Goal: Information Seeking & Learning: Check status

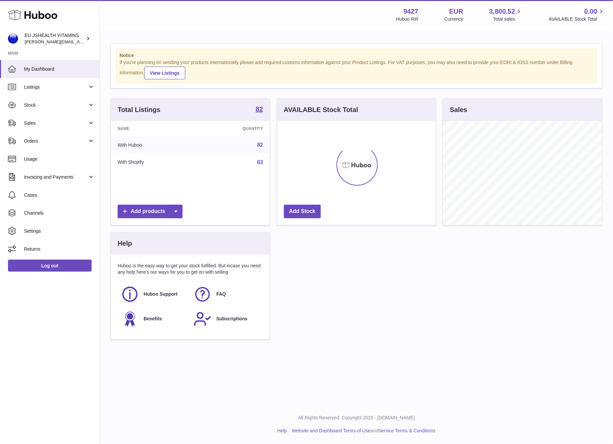
scroll to position [104, 158]
click at [43, 107] on span "Stock" at bounding box center [56, 105] width 64 height 6
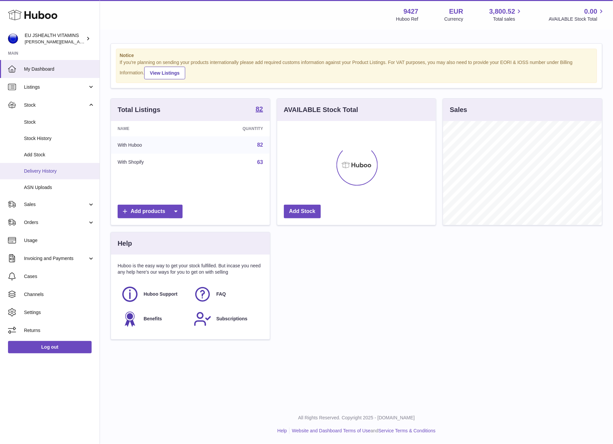
click at [58, 173] on span "Delivery History" at bounding box center [59, 171] width 71 height 6
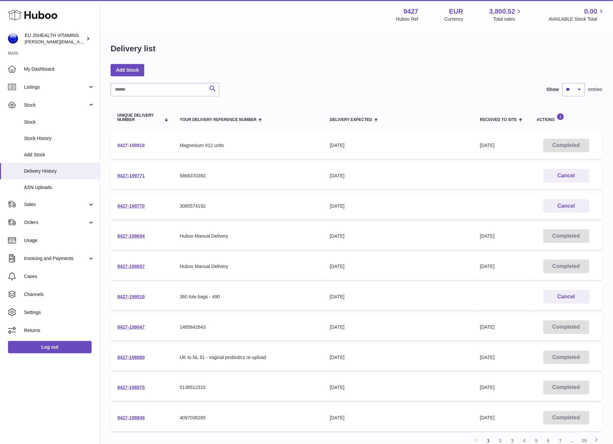
click at [143, 144] on link "9427-199818" at bounding box center [131, 145] width 28 height 5
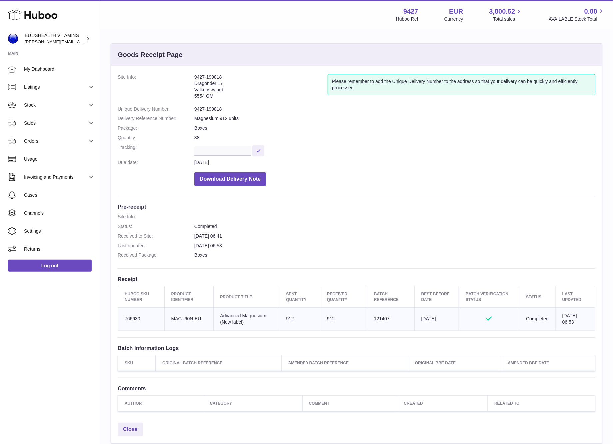
click at [186, 316] on td "Client Identifier MAG+60N-EU" at bounding box center [188, 318] width 49 height 23
copy tr "MAG+60N-EU"
click at [380, 319] on td "Batch Reference 121407" at bounding box center [390, 318] width 47 height 23
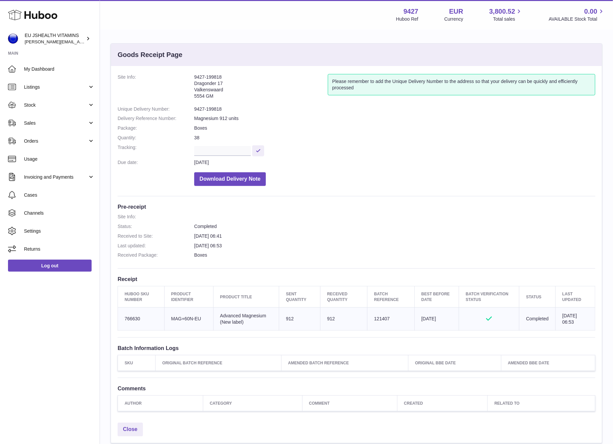
click at [380, 319] on td "Batch Reference 121407" at bounding box center [390, 318] width 47 height 23
copy td "121407"
click at [284, 318] on td "Sent Quantity 912" at bounding box center [299, 318] width 41 height 23
drag, startPoint x: 284, startPoint y: 318, endPoint x: 314, endPoint y: 298, distance: 36.2
click at [284, 318] on td "Sent Quantity 912" at bounding box center [299, 318] width 41 height 23
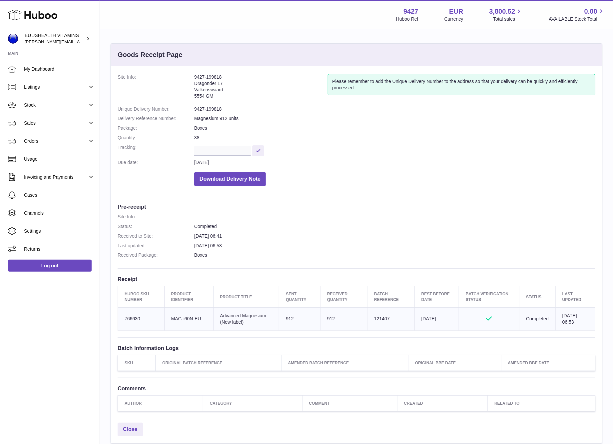
copy td "912"
click at [375, 321] on td "Batch Reference 121407" at bounding box center [390, 318] width 47 height 23
copy td "121407"
click at [219, 106] on dd "9427-199818" at bounding box center [394, 109] width 401 height 6
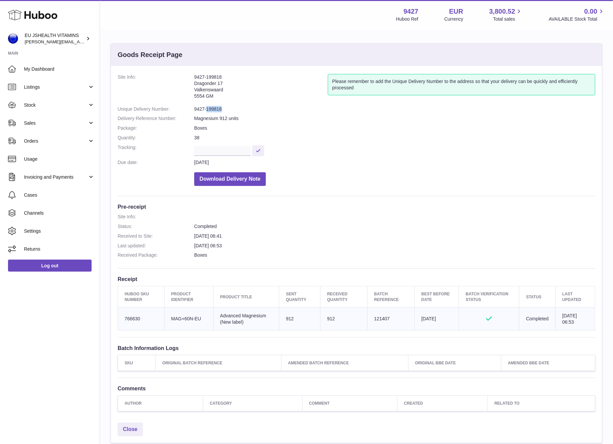
click at [219, 106] on dd "9427-199818" at bounding box center [394, 109] width 401 height 6
drag, startPoint x: 219, startPoint y: 106, endPoint x: 251, endPoint y: 75, distance: 44.8
click at [219, 106] on dd "9427-199818" at bounding box center [394, 109] width 401 height 6
copy dl "9427-199818"
click at [37, 108] on span "Stock" at bounding box center [56, 105] width 64 height 6
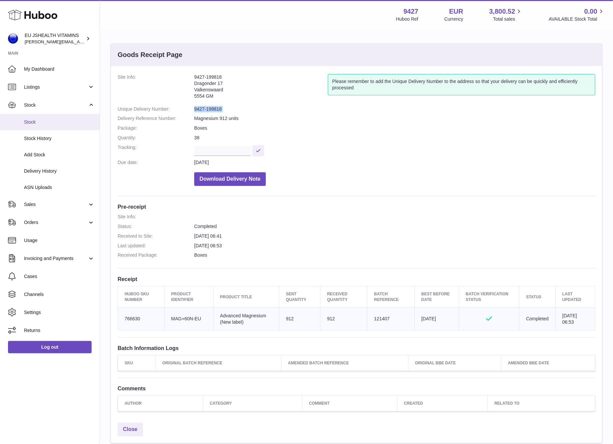
click at [41, 125] on span "Stock" at bounding box center [59, 122] width 71 height 6
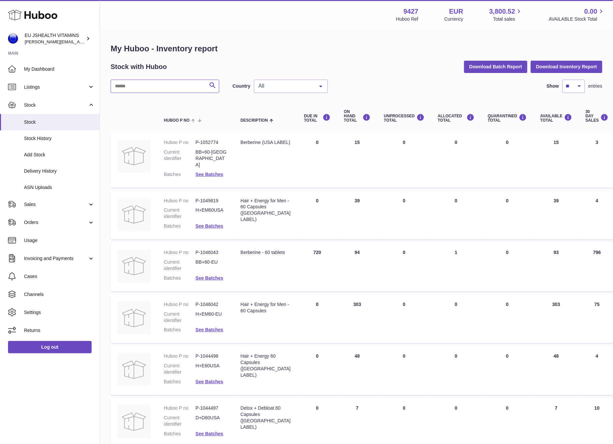
click at [150, 89] on input "text" at bounding box center [165, 86] width 109 height 13
type input "******"
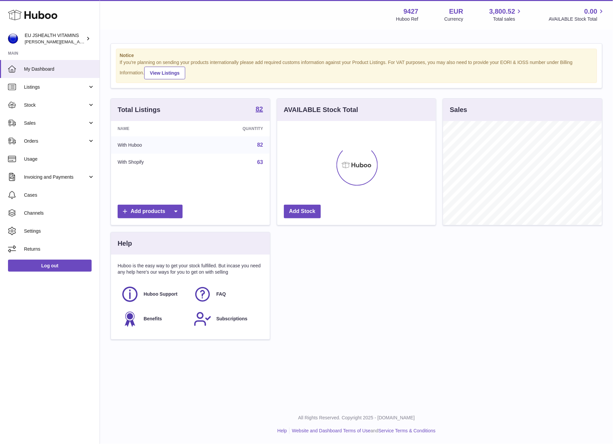
scroll to position [104, 158]
click at [44, 103] on span "Stock" at bounding box center [56, 105] width 64 height 6
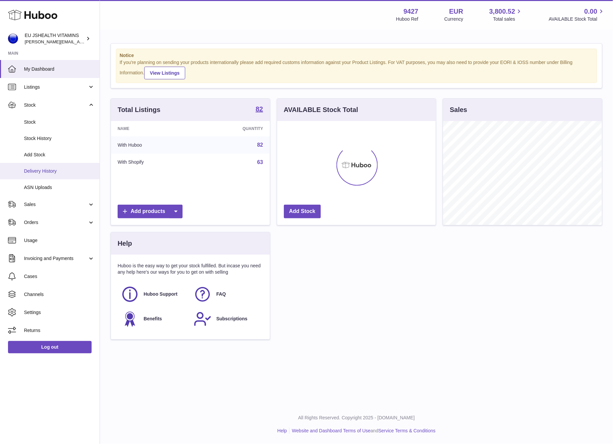
click at [60, 170] on span "Delivery History" at bounding box center [59, 171] width 71 height 6
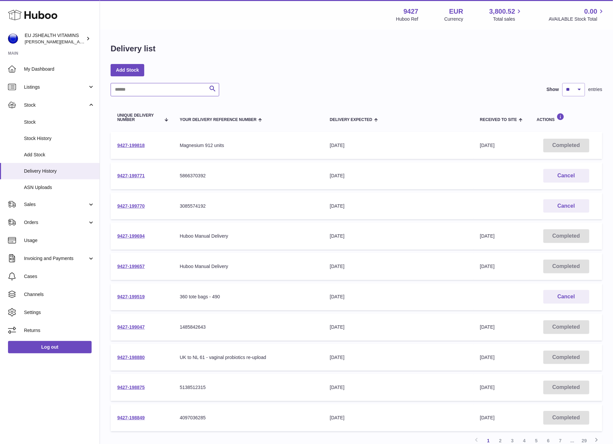
click at [140, 89] on input "text" at bounding box center [165, 89] width 109 height 13
paste input "**********"
type input "**********"
click at [0, 86] on div at bounding box center [0, 222] width 0 height 444
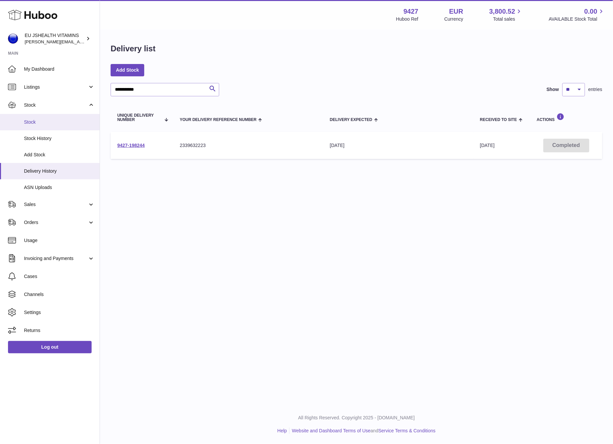
click at [48, 128] on link "Stock" at bounding box center [50, 122] width 100 height 16
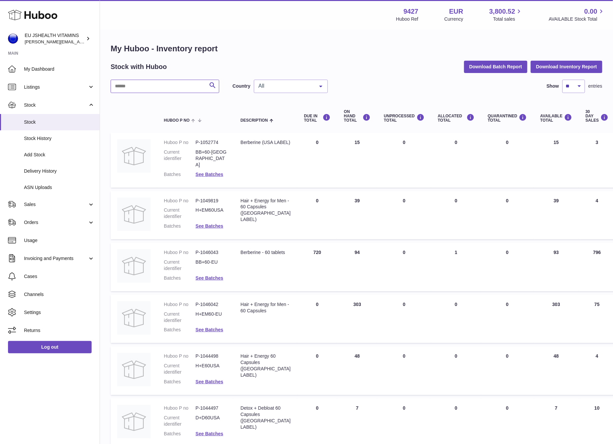
click at [167, 89] on input "text" at bounding box center [165, 86] width 109 height 13
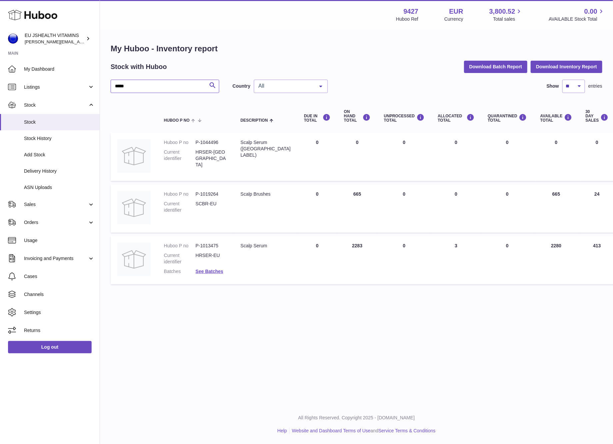
click at [144, 83] on input "*****" at bounding box center [165, 86] width 109 height 13
type input "***"
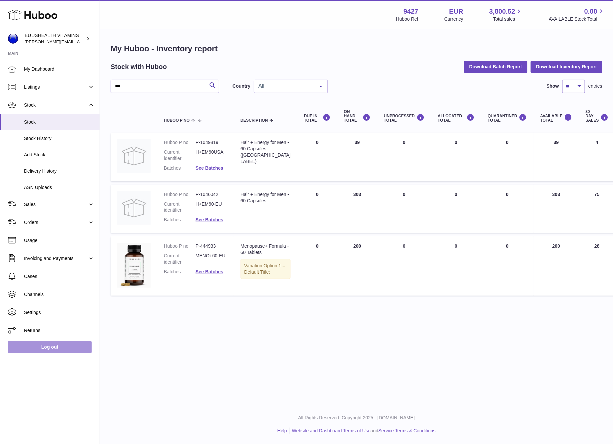
drag, startPoint x: 57, startPoint y: 345, endPoint x: 110, endPoint y: 310, distance: 63.9
click at [57, 345] on link "Log out" at bounding box center [50, 347] width 84 height 12
click at [54, 171] on span "Delivery History" at bounding box center [59, 171] width 71 height 6
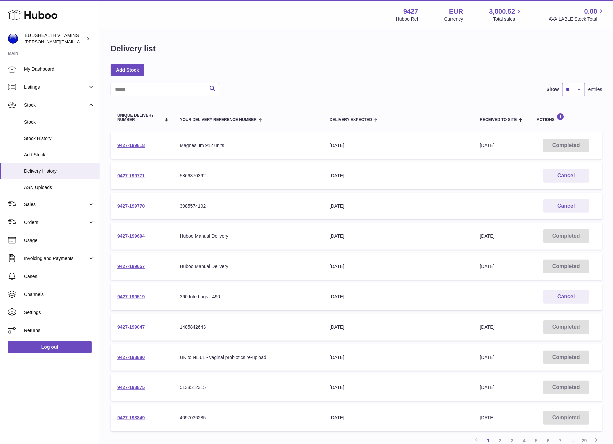
click at [173, 90] on input "text" at bounding box center [165, 89] width 109 height 13
paste input "**********"
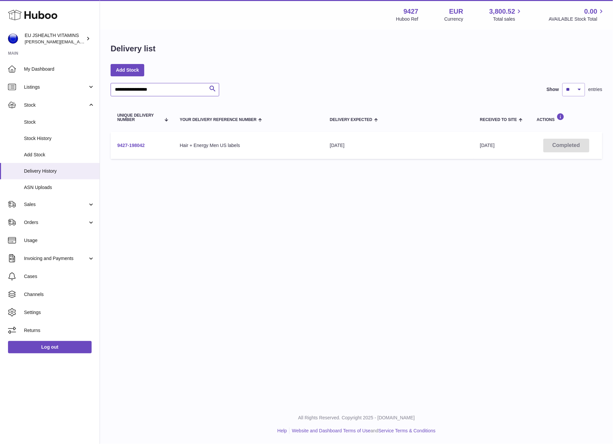
type input "**********"
click at [139, 147] on link "9427-198042" at bounding box center [131, 145] width 28 height 5
click at [172, 94] on input "**********" at bounding box center [165, 89] width 109 height 13
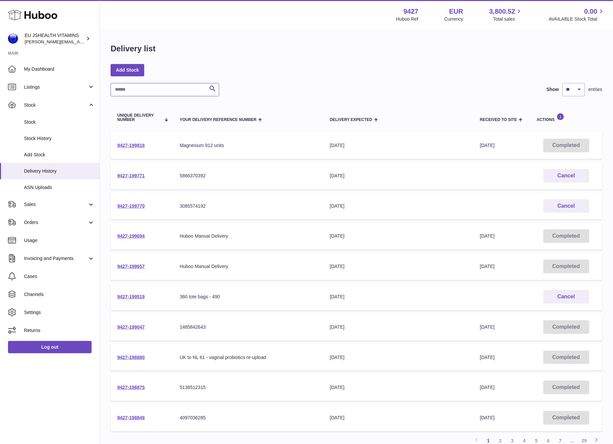
scroll to position [56, 0]
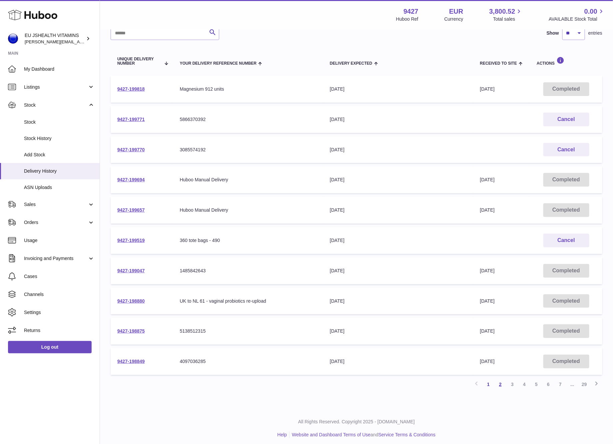
click at [502, 385] on link "2" at bounding box center [500, 384] width 12 height 12
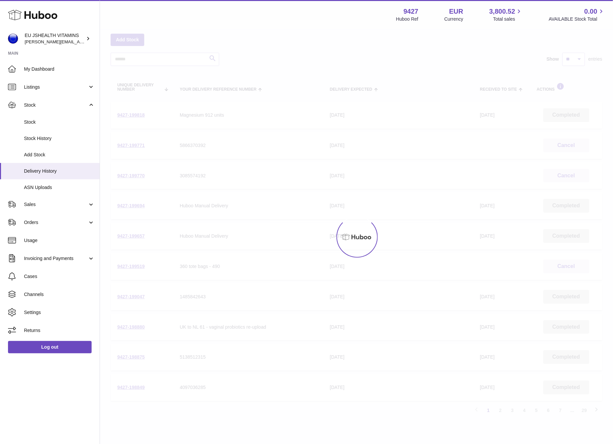
scroll to position [30, 0]
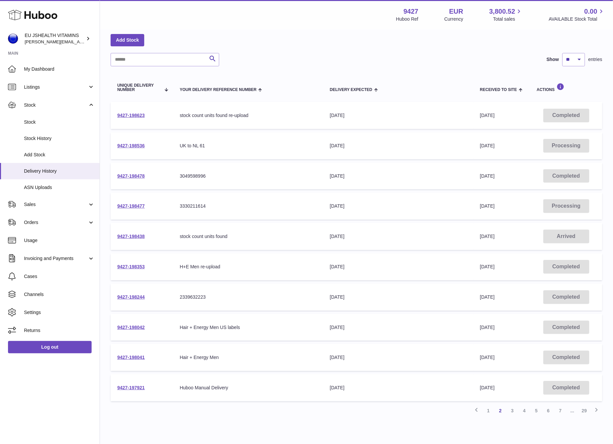
click at [146, 263] on td "9427-198353" at bounding box center [142, 266] width 63 height 27
click at [139, 264] on link "9427-198353" at bounding box center [131, 266] width 28 height 5
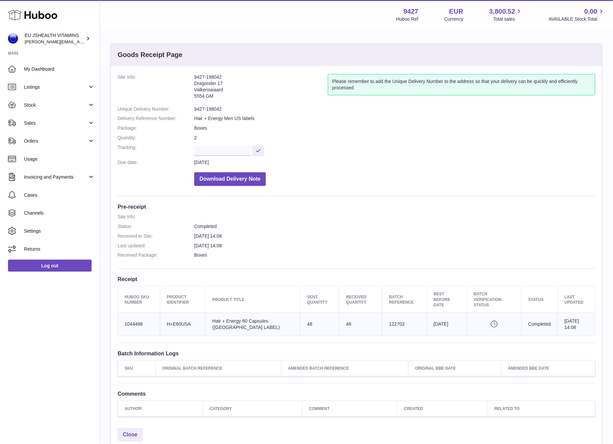
click at [182, 317] on td "Client Identifier H+E60USA" at bounding box center [183, 324] width 46 height 23
copy tr "H+E60USA"
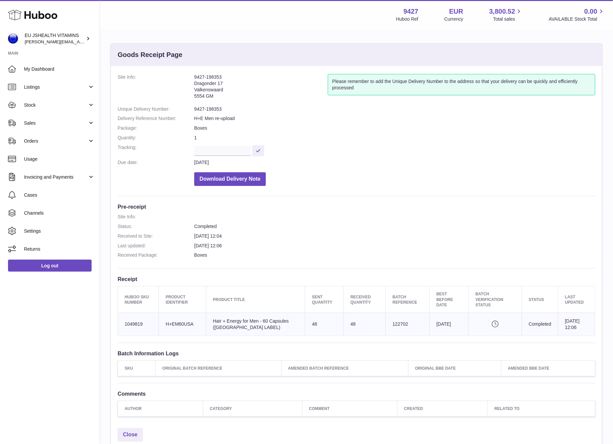
click at [192, 323] on td "Client Identifier H+EM60USA" at bounding box center [182, 324] width 47 height 23
click at [191, 324] on td "Client Identifier H+EM60USA" at bounding box center [182, 324] width 47 height 23
copy tr "H+EM60USA"
click at [386, 326] on td "Batch Reference 122702" at bounding box center [408, 324] width 44 height 23
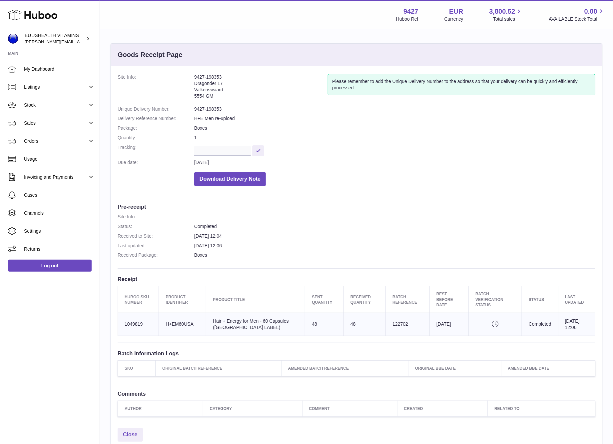
click at [386, 326] on td "Batch Reference 122702" at bounding box center [408, 324] width 44 height 23
copy td "122702"
click at [45, 106] on span "Stock" at bounding box center [56, 105] width 64 height 6
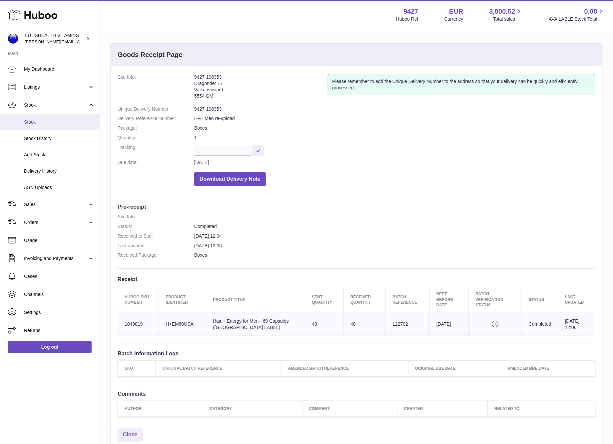
click at [44, 122] on span "Stock" at bounding box center [59, 122] width 71 height 6
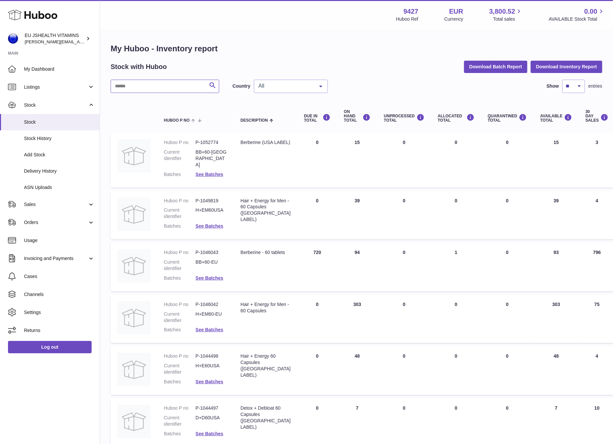
click at [163, 91] on input "text" at bounding box center [165, 86] width 109 height 13
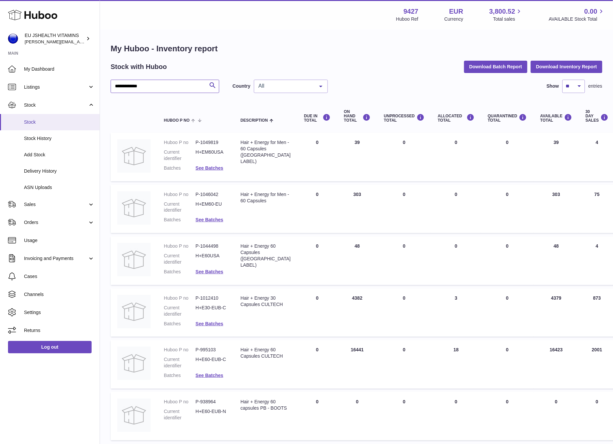
type input "**********"
